Goal: Find specific page/section: Find specific page/section

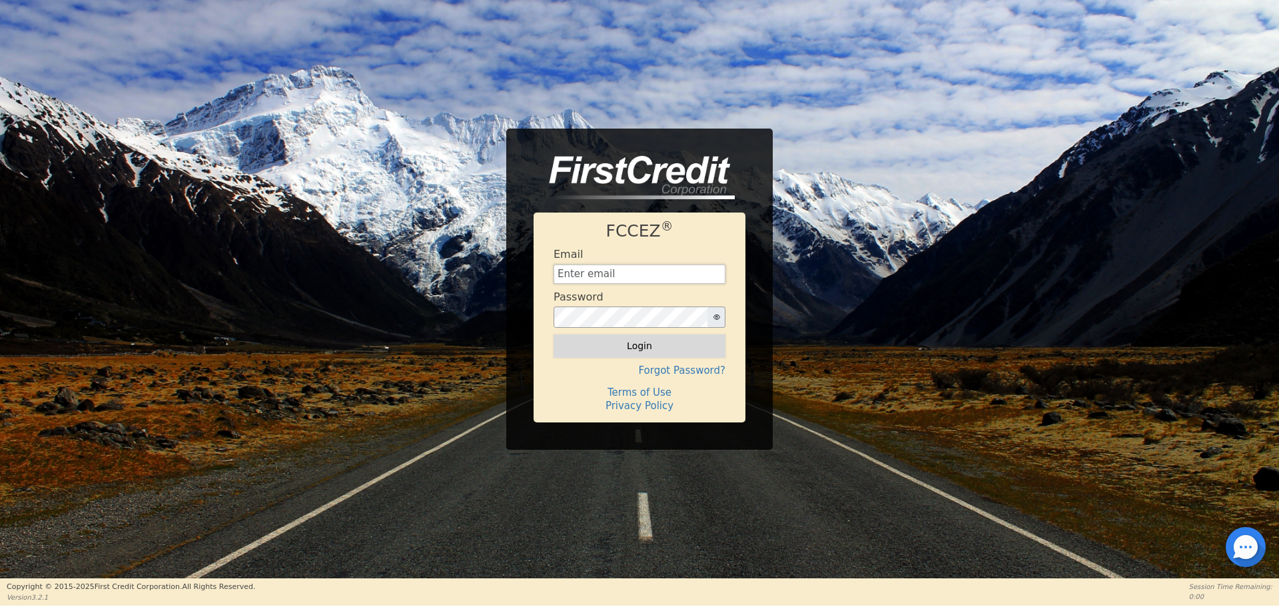
type input "[EMAIL_ADDRESS][DOMAIN_NAME]"
click at [664, 340] on button "Login" at bounding box center [640, 345] width 172 height 23
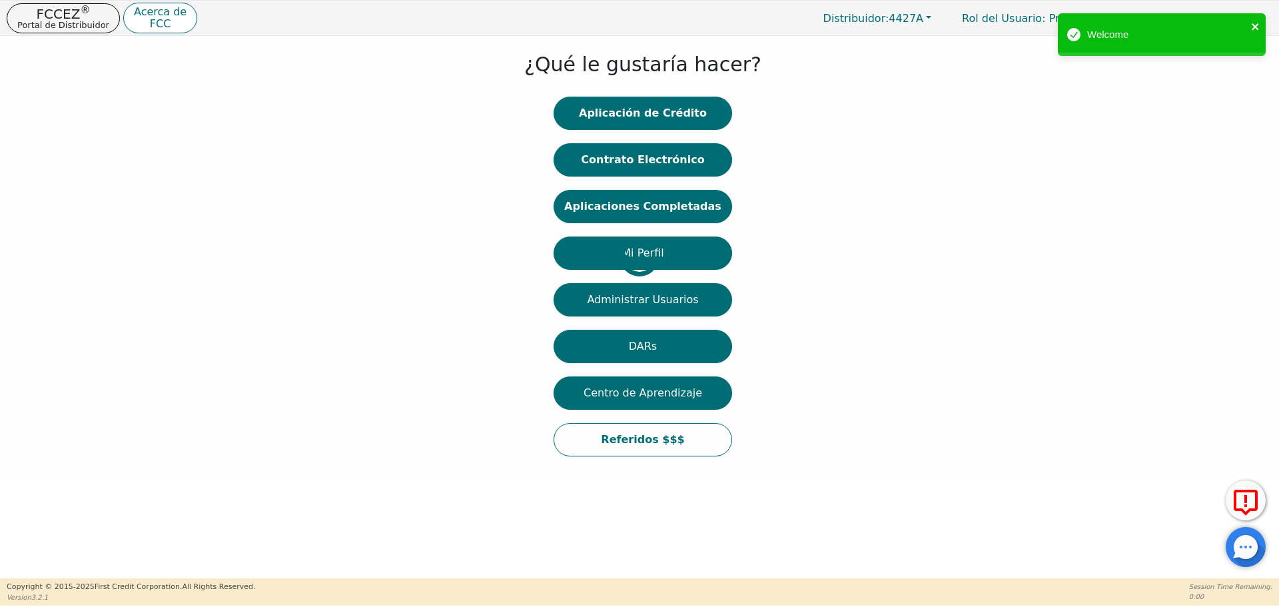
click at [1252, 25] on icon "close" at bounding box center [1255, 26] width 9 height 11
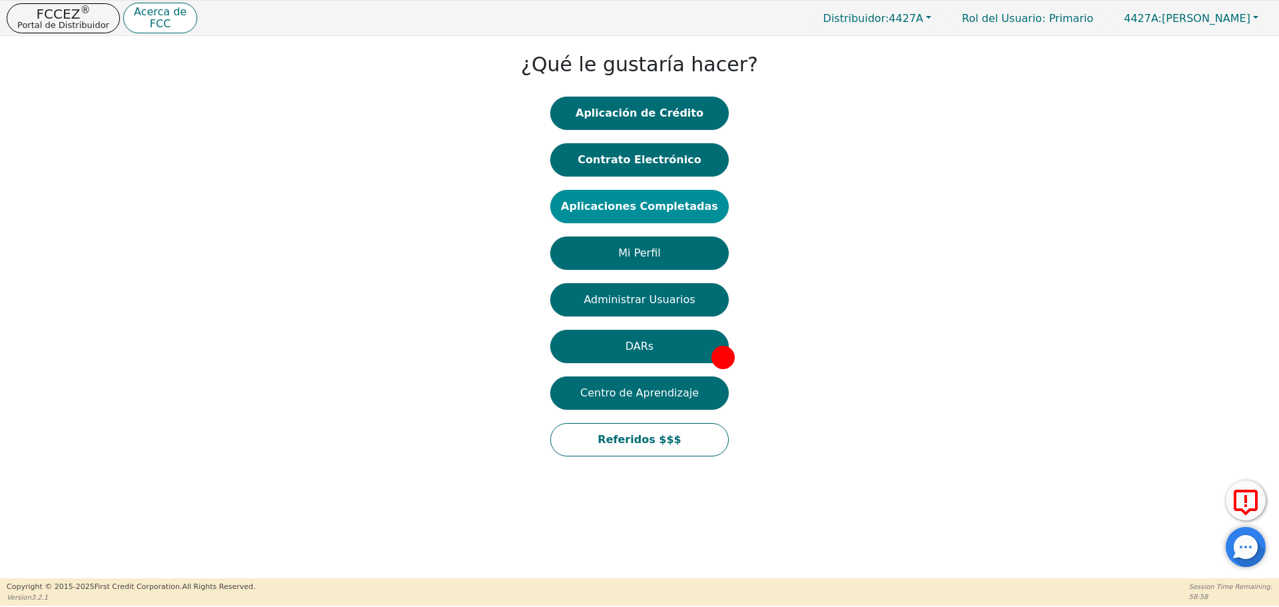
click at [668, 213] on button "Aplicaciones Completadas" at bounding box center [639, 206] width 179 height 33
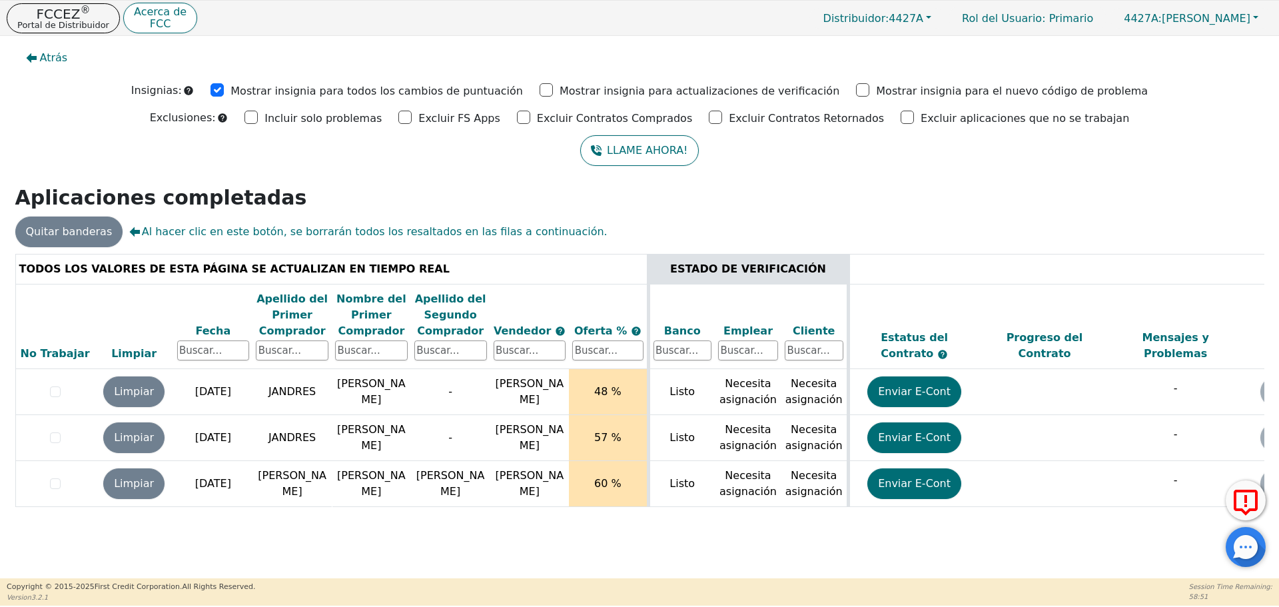
click at [806, 532] on div "TODOS LOS VALORES DE ESTA PÁGINA SE ACTUALIZAN EN TIEMPO REAL ESTADO DE VERIFIC…" at bounding box center [639, 393] width 1259 height 278
drag, startPoint x: 809, startPoint y: 526, endPoint x: 842, endPoint y: 527, distance: 32.7
click at [842, 527] on div "TODOS LOS VALORES DE ESTA PÁGINA SE ACTUALIZAN EN TIEMPO REAL ESTADO DE VERIFIC…" at bounding box center [639, 391] width 1249 height 274
click at [833, 532] on div "TODOS LOS VALORES DE ESTA PÁGINA SE ACTUALIZAN EN TIEMPO REAL ESTADO DE VERIFIC…" at bounding box center [639, 393] width 1259 height 278
